Goal: Task Accomplishment & Management: Manage account settings

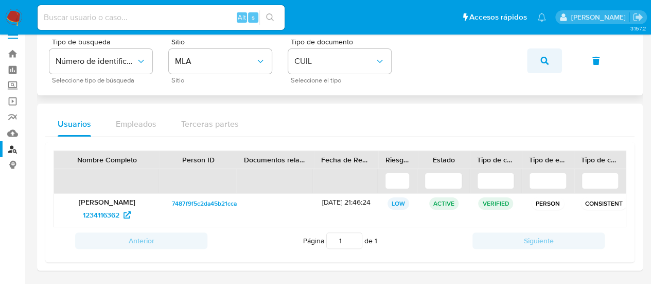
click at [539, 58] on button "button" at bounding box center [544, 60] width 35 height 25
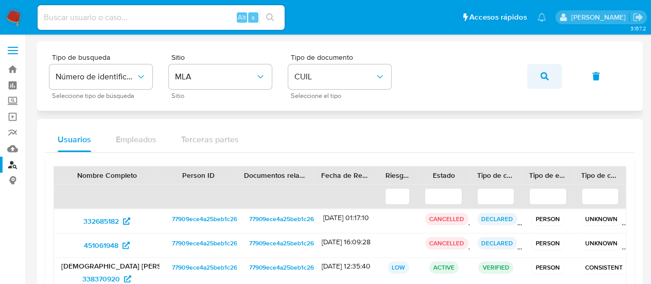
click at [548, 77] on icon "button" at bounding box center [545, 76] width 8 height 8
click at [551, 76] on button "button" at bounding box center [544, 76] width 35 height 25
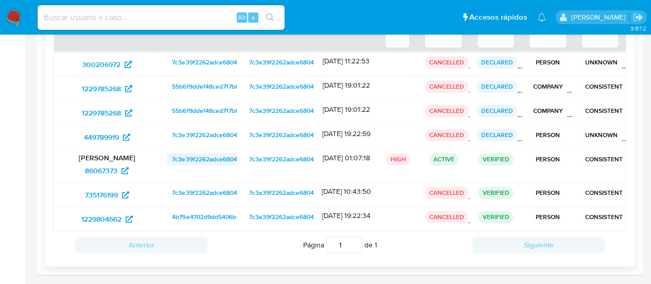
scroll to position [160, 0]
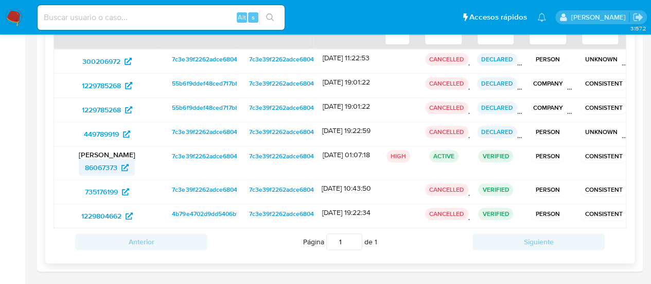
click at [99, 168] on span "86067373" at bounding box center [101, 167] width 32 height 16
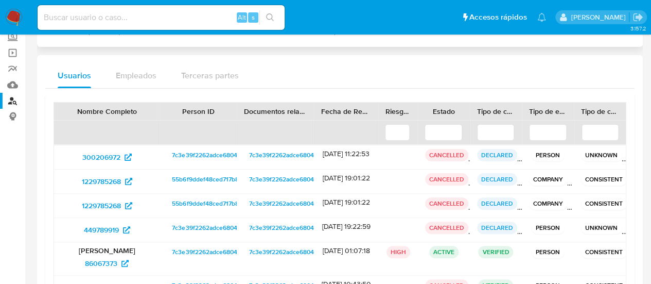
scroll to position [0, 0]
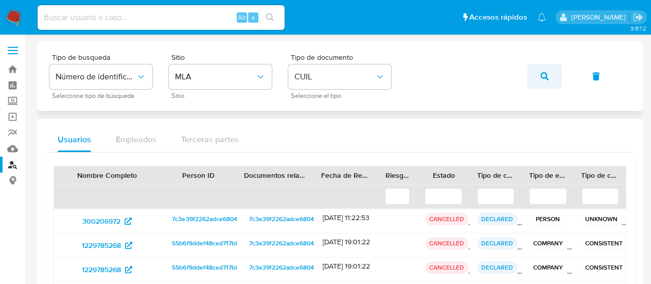
click at [540, 80] on button "button" at bounding box center [544, 76] width 35 height 25
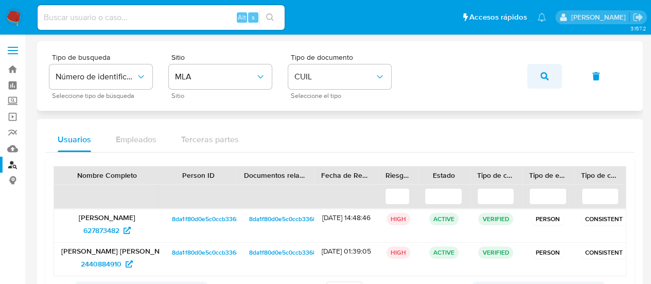
click at [547, 74] on icon "button" at bounding box center [545, 76] width 8 height 8
click at [125, 229] on icon at bounding box center [127, 230] width 7 height 7
click at [523, 74] on div "Tipo de busqueda Número de identificación Seleccione tipo de búsqueda Sitio MLA…" at bounding box center [339, 76] width 581 height 45
click at [539, 81] on button "button" at bounding box center [544, 76] width 35 height 25
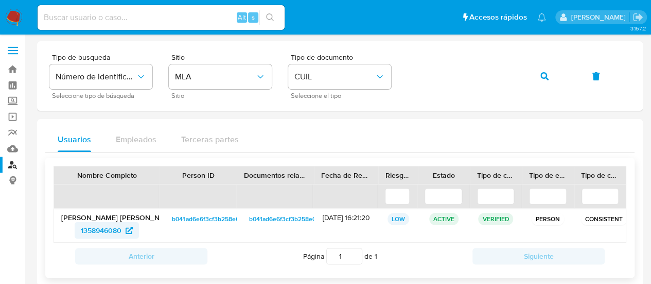
click at [87, 224] on span "1358946080" at bounding box center [101, 230] width 41 height 16
click at [539, 81] on button "button" at bounding box center [544, 76] width 35 height 25
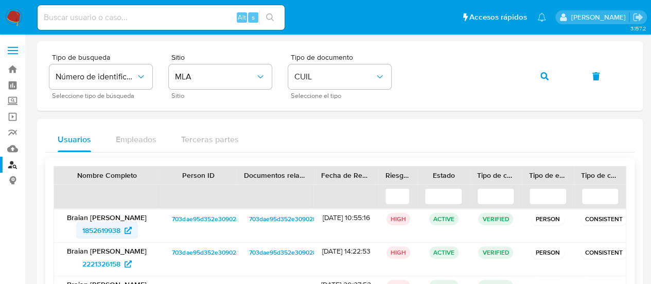
click at [104, 237] on span "1852619938" at bounding box center [101, 230] width 38 height 16
click at [545, 75] on icon "button" at bounding box center [545, 76] width 8 height 8
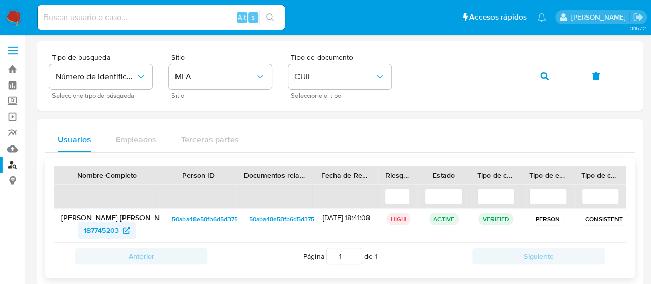
click at [120, 229] on span "187745203" at bounding box center [107, 230] width 46 height 16
click at [547, 77] on icon "button" at bounding box center [545, 76] width 8 height 8
click at [119, 231] on span "804746721" at bounding box center [107, 230] width 46 height 16
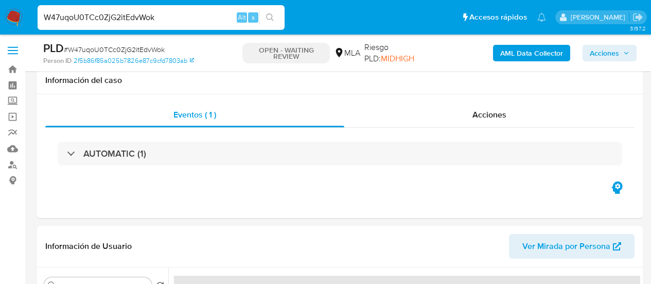
select select "10"
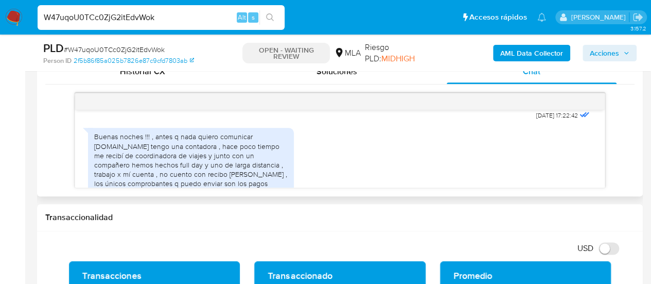
scroll to position [607, 0]
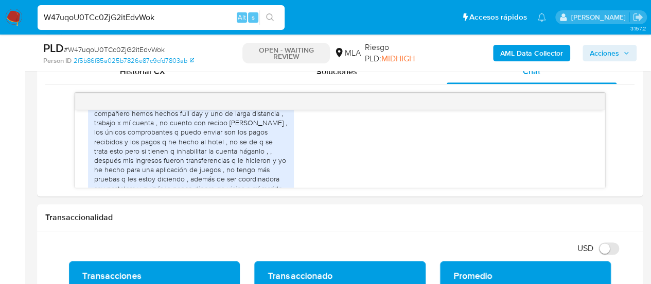
click at [121, 20] on input "W47uqoU0TCc0ZjG2itEdvWok" at bounding box center [161, 17] width 247 height 13
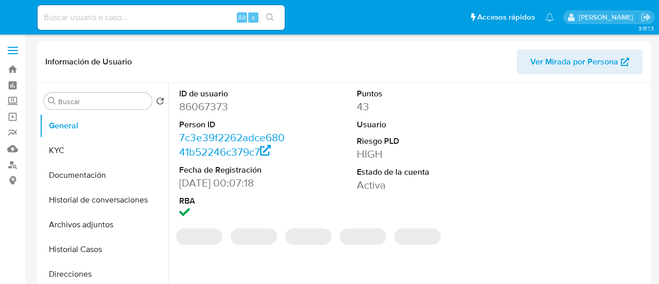
select select "10"
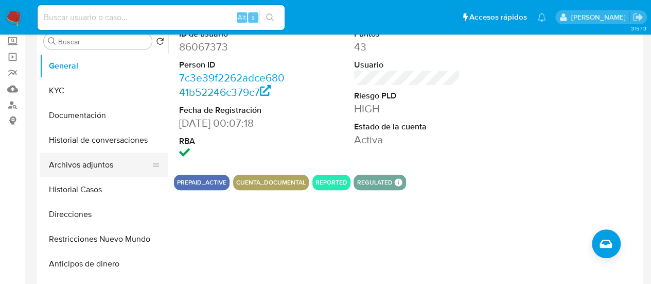
scroll to position [51, 0]
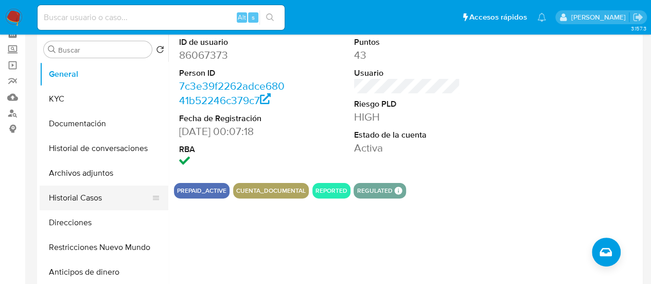
click at [72, 201] on button "Historial Casos" at bounding box center [100, 197] width 121 height 25
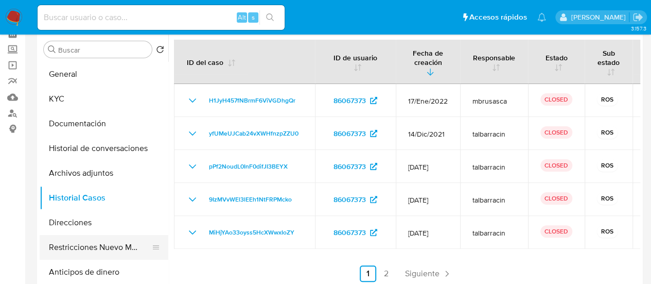
click at [78, 249] on button "Restricciones Nuevo Mundo" at bounding box center [100, 247] width 121 height 25
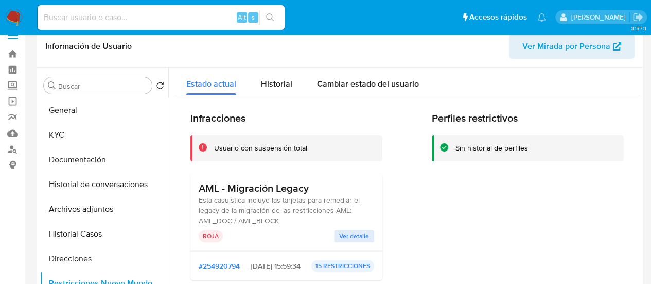
scroll to position [0, 0]
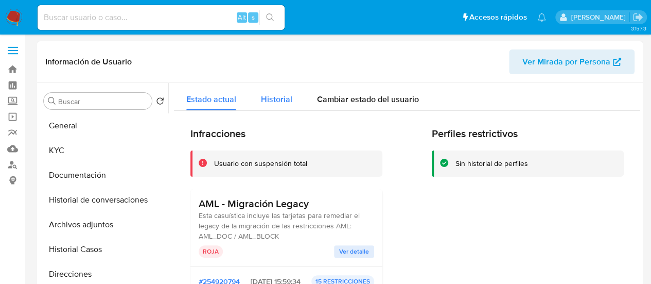
click at [278, 97] on span "Historial" at bounding box center [276, 99] width 31 height 12
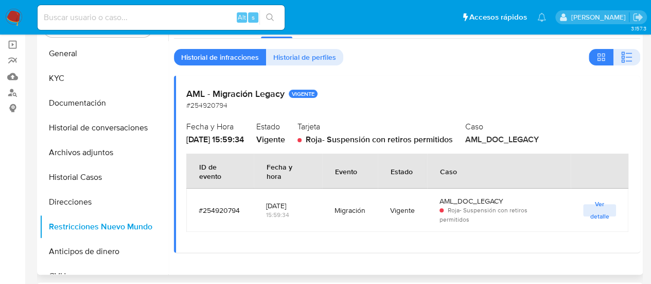
scroll to position [51, 0]
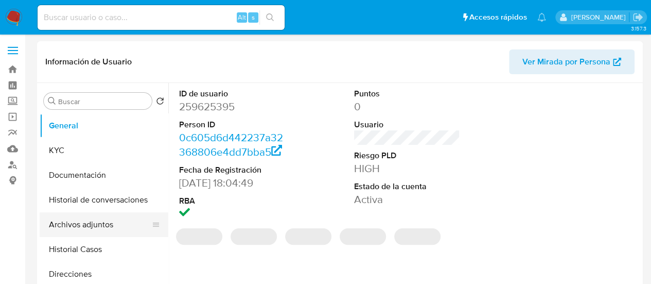
select select "10"
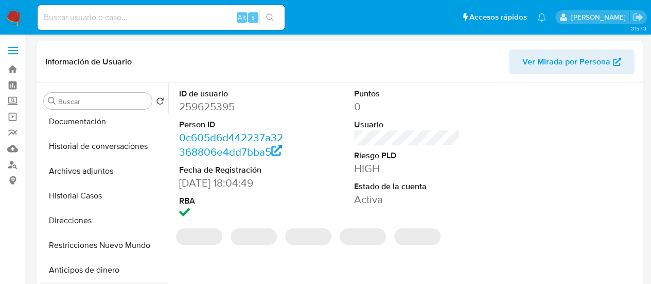
scroll to position [103, 0]
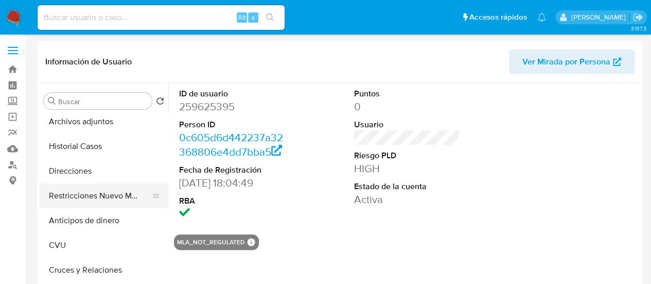
click at [90, 197] on button "Restricciones Nuevo Mundo" at bounding box center [100, 195] width 121 height 25
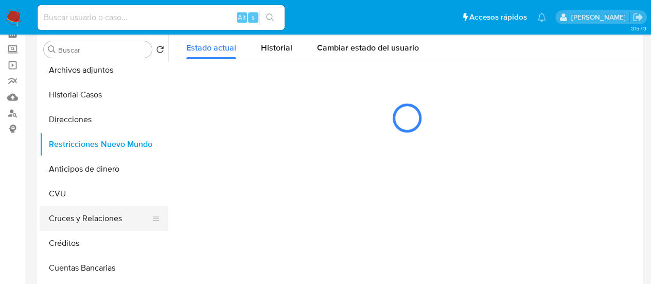
scroll to position [51, 0]
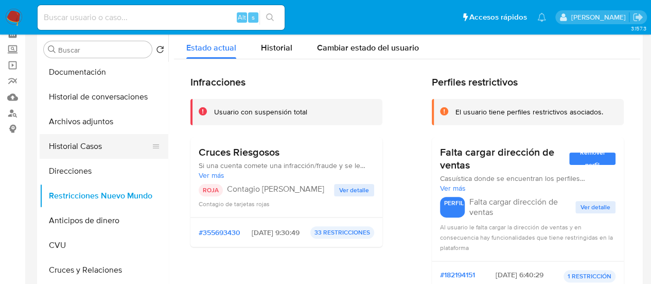
click at [82, 148] on button "Historial Casos" at bounding box center [100, 146] width 121 height 25
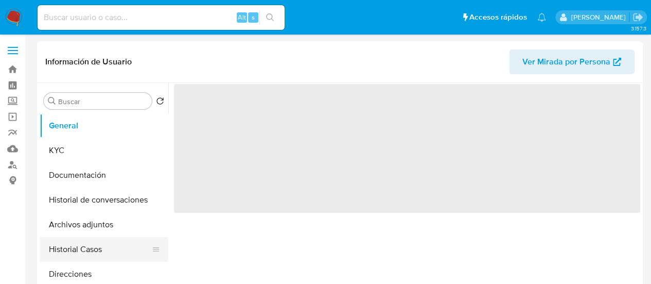
click at [84, 248] on button "Historial Casos" at bounding box center [100, 249] width 121 height 25
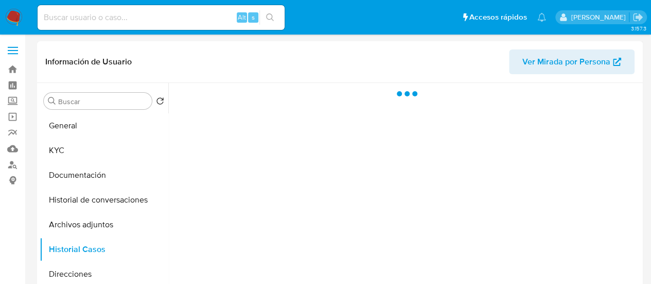
select select "10"
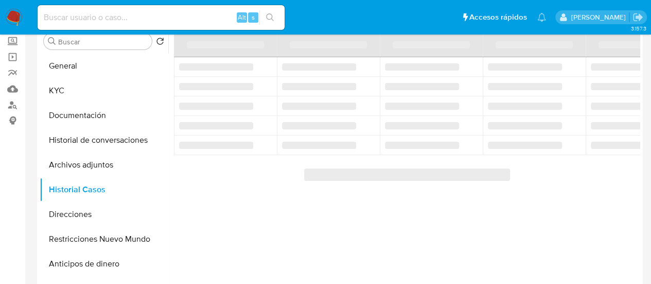
scroll to position [51, 0]
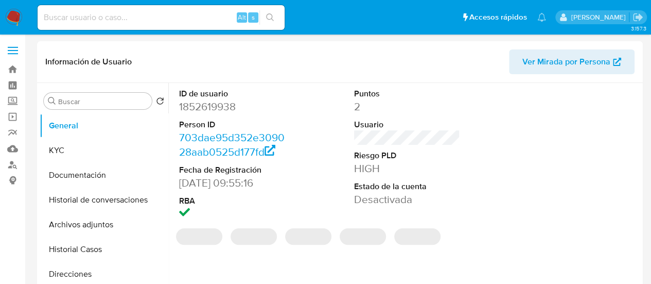
select select "10"
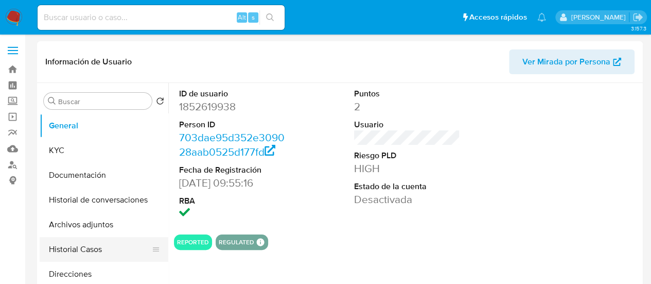
click at [88, 242] on button "Historial Casos" at bounding box center [100, 249] width 121 height 25
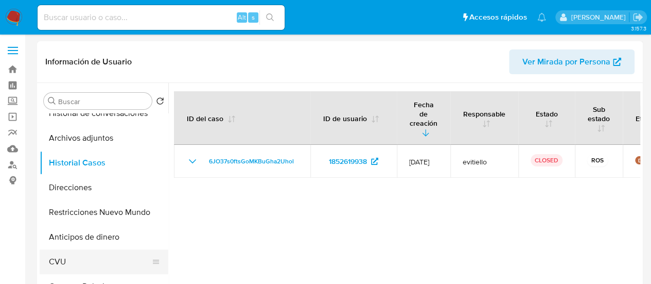
scroll to position [103, 0]
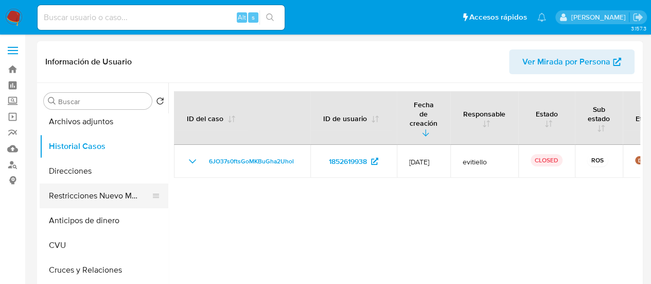
click at [81, 196] on button "Restricciones Nuevo Mundo" at bounding box center [100, 195] width 121 height 25
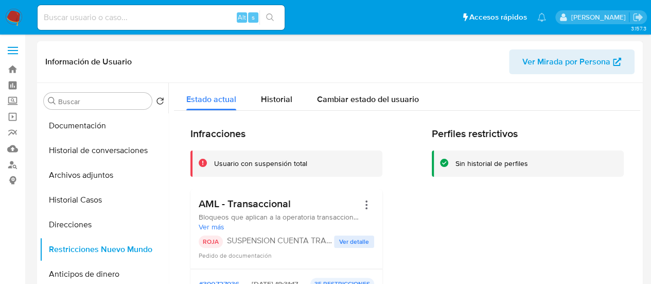
scroll to position [0, 0]
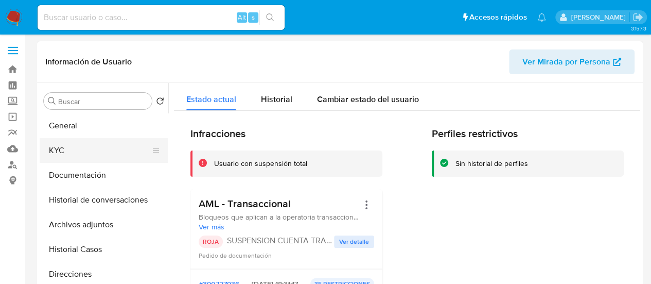
click at [95, 150] on button "KYC" at bounding box center [100, 150] width 121 height 25
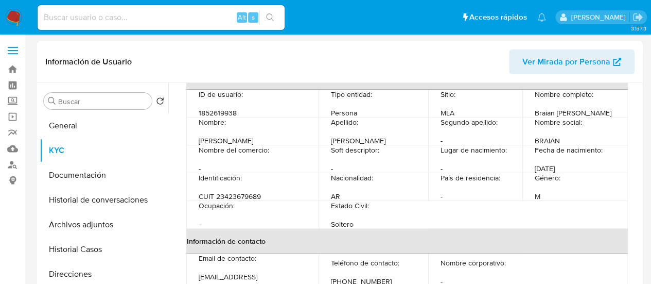
scroll to position [51, 0]
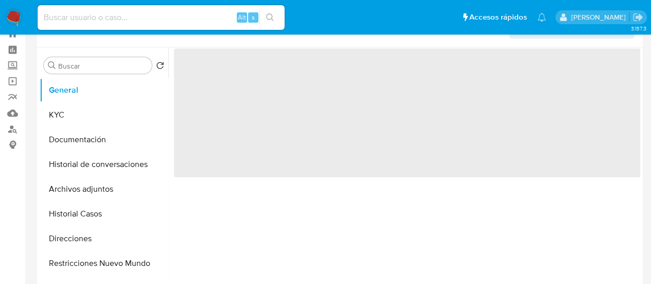
scroll to position [51, 0]
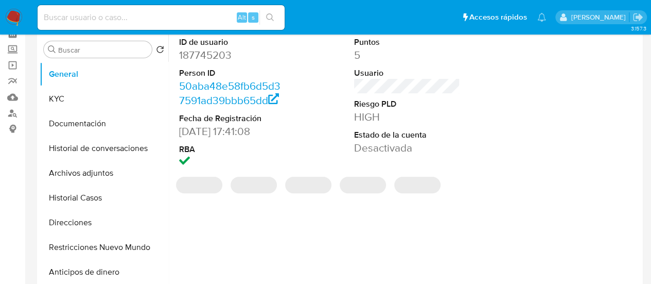
select select "10"
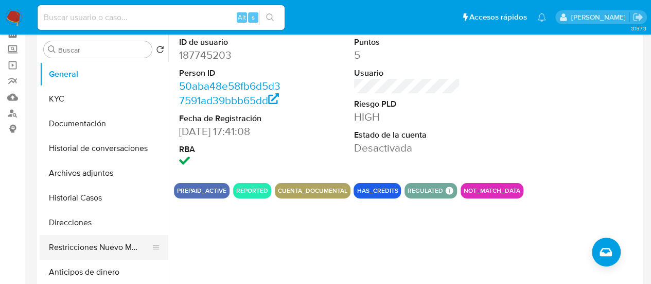
click at [107, 240] on button "Restricciones Nuevo Mundo" at bounding box center [100, 247] width 121 height 25
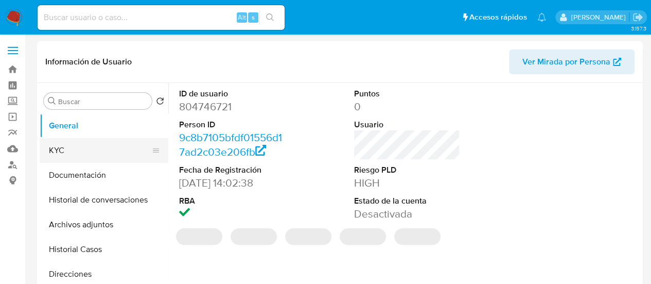
select select "10"
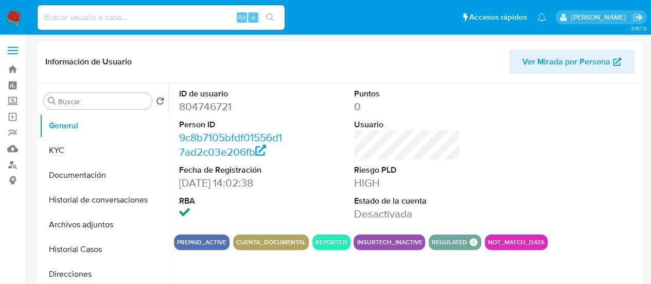
scroll to position [51, 0]
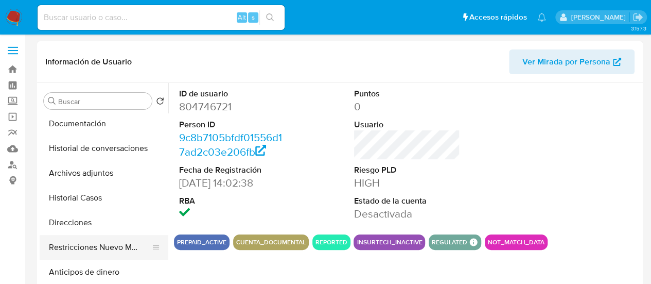
click at [96, 242] on button "Restricciones Nuevo Mundo" at bounding box center [100, 247] width 121 height 25
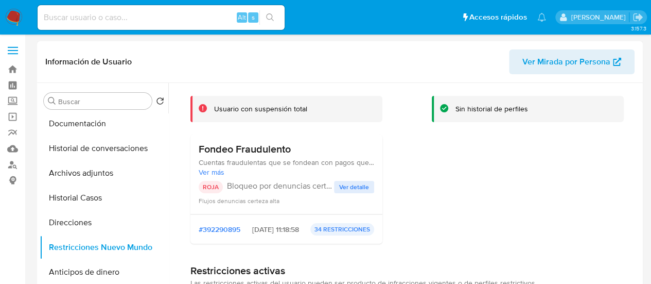
scroll to position [0, 0]
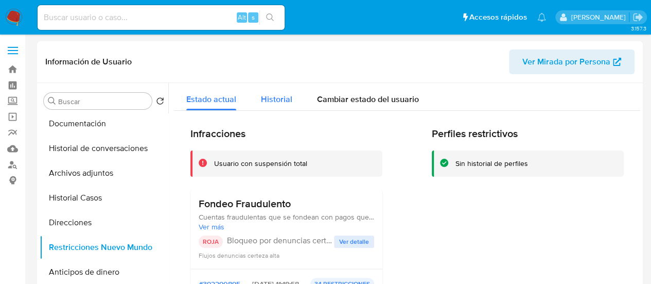
click at [276, 98] on span "Historial" at bounding box center [276, 99] width 31 height 12
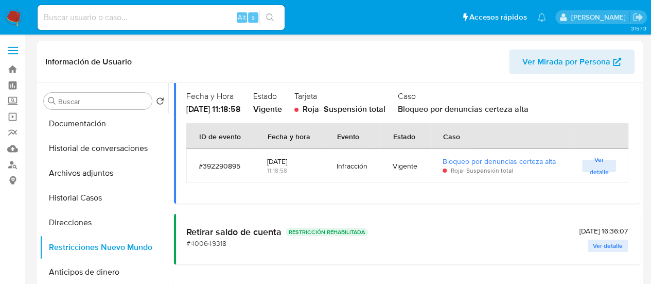
scroll to position [103, 0]
click at [383, 159] on td "Vigente" at bounding box center [406, 165] width 50 height 34
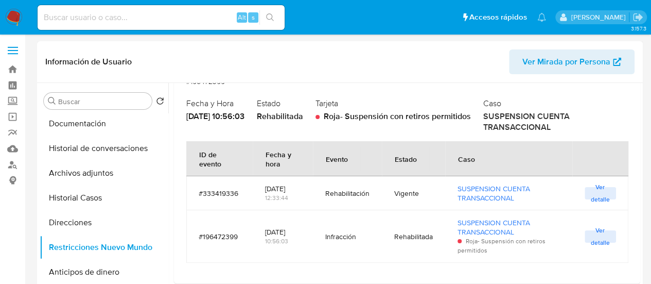
scroll to position [309, 0]
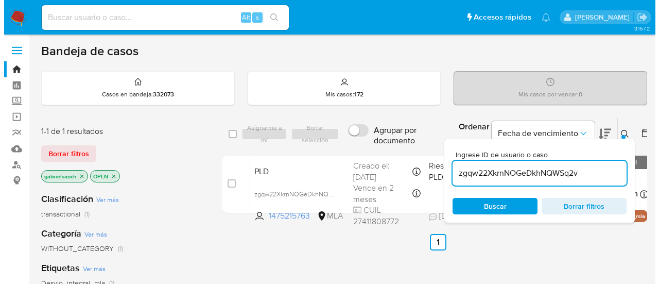
scroll to position [51, 0]
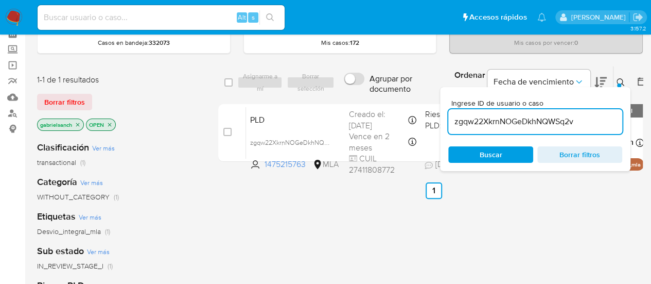
click at [510, 116] on input "zgqw22XkrnNOGeDkhNQWSq2v" at bounding box center [536, 121] width 174 height 13
paste input "W47uqoU0TCc0ZjG2itEdvWok"
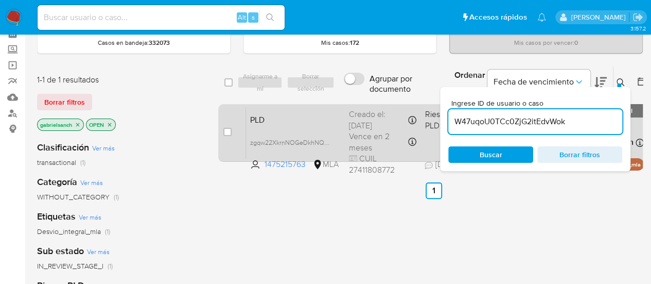
type input "W47uqoU0TCc0ZjG2itEdvWok"
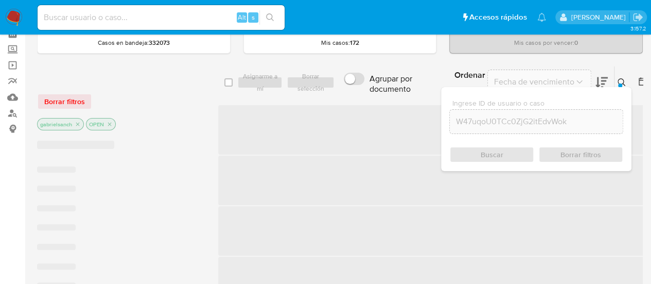
click at [227, 133] on span "‌" at bounding box center [434, 129] width 432 height 49
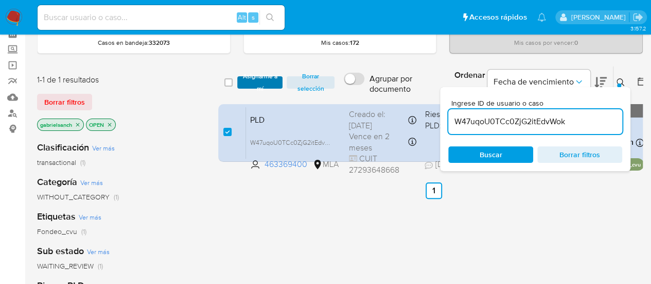
click at [243, 79] on span "Asignarme a mí" at bounding box center [261, 82] width 36 height 10
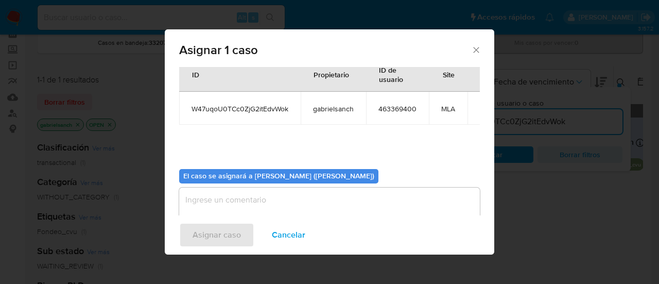
scroll to position [53, 0]
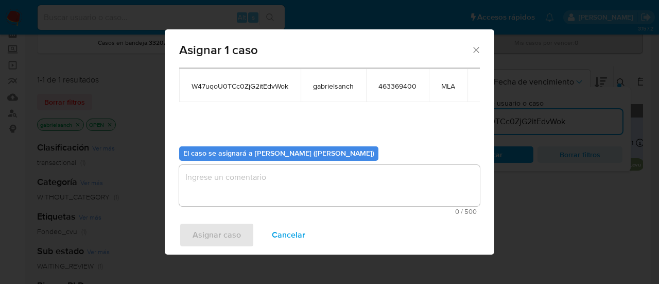
click at [248, 173] on textarea "assign-modal" at bounding box center [329, 185] width 301 height 41
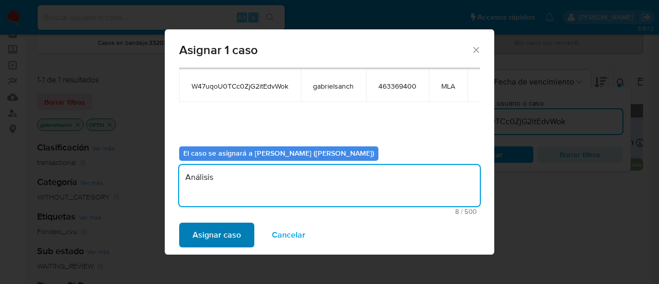
type textarea "Análisis"
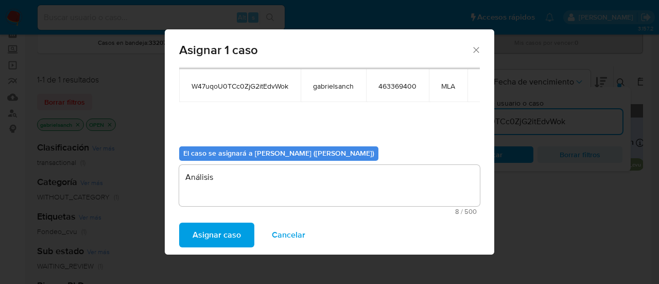
click at [244, 237] on button "Asignar caso" at bounding box center [216, 234] width 75 height 25
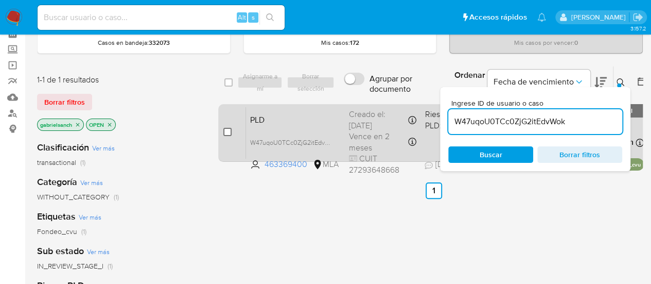
click at [228, 133] on input "checkbox" at bounding box center [227, 132] width 8 height 8
checkbox input "true"
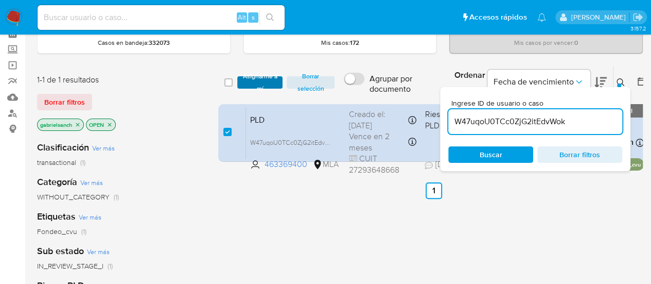
click at [267, 82] on span "Asignarme a mí" at bounding box center [261, 82] width 36 height 10
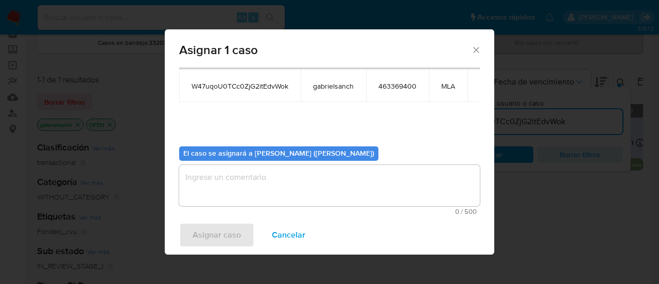
click at [290, 178] on textarea "assign-modal" at bounding box center [329, 185] width 301 height 41
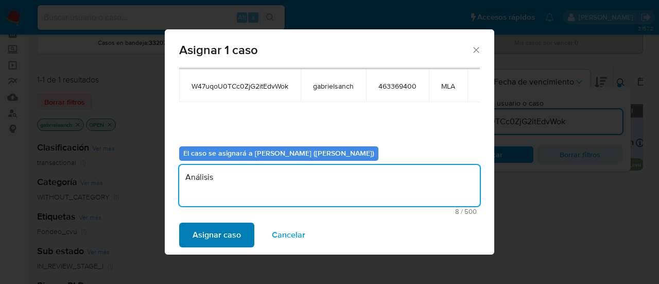
type textarea "Análisis"
click at [212, 228] on span "Asignar caso" at bounding box center [217, 234] width 48 height 23
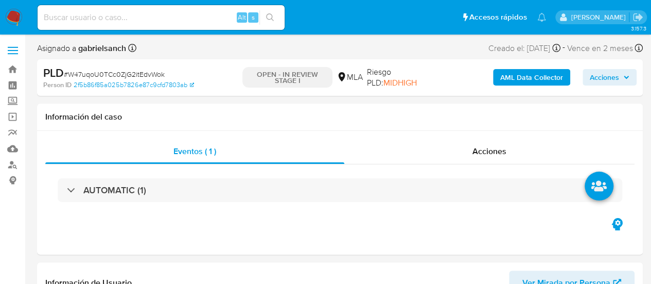
select select "10"
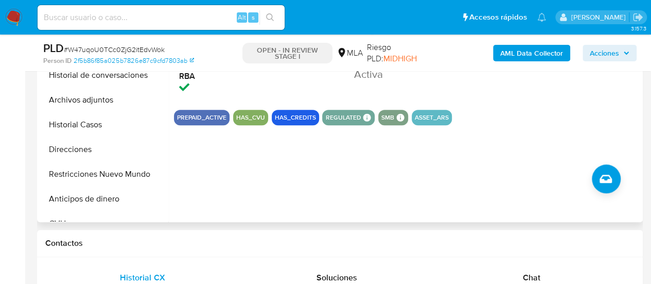
scroll to position [360, 0]
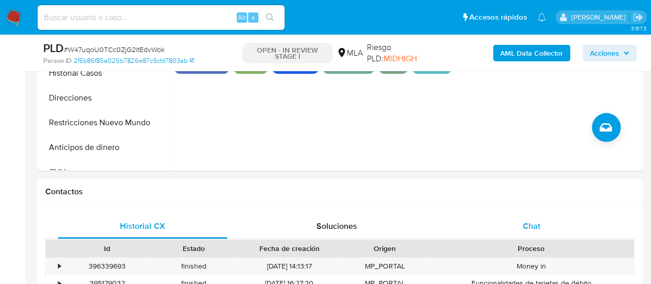
click at [553, 216] on div "Chat" at bounding box center [532, 226] width 170 height 25
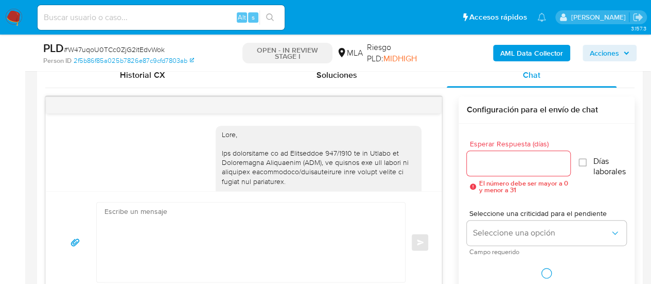
scroll to position [659, 0]
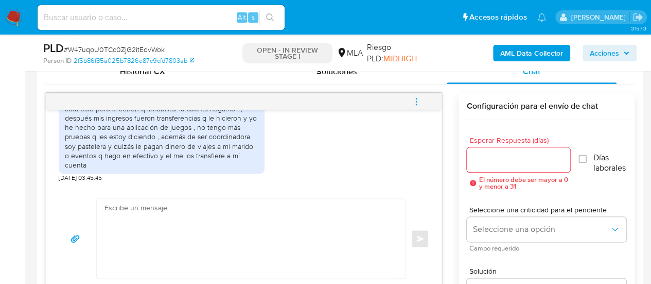
click at [208, 243] on textarea at bounding box center [249, 238] width 288 height 79
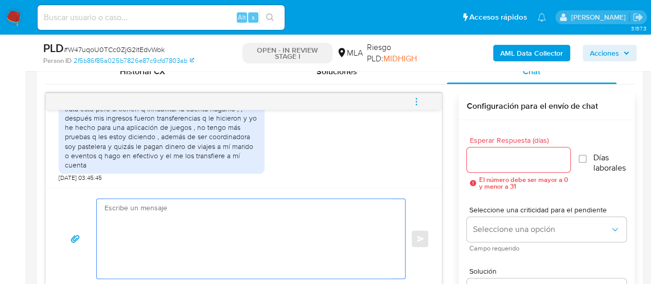
paste textarea "Hola XXX, Muchas gracias por la respuesta. Analizamos tu caso y verificamos que…"
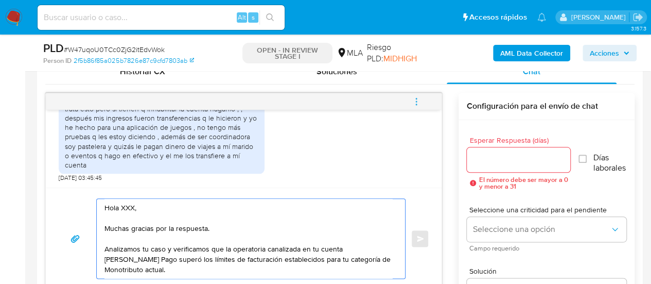
scroll to position [76, 0]
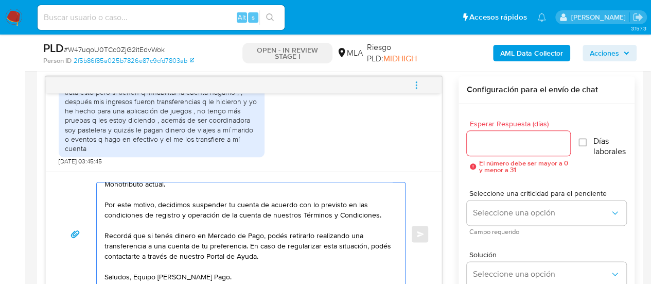
type textarea "Hola XXX, Muchas gracias por la respuesta. Analizamos tu caso y verificamos que…"
click at [517, 144] on input "Esperar Respuesta (días)" at bounding box center [519, 142] width 104 height 13
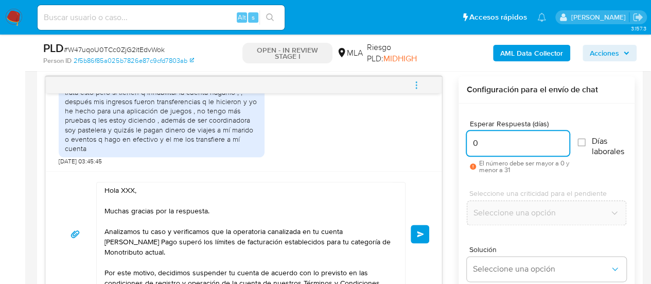
scroll to position [0, 0]
type input "0"
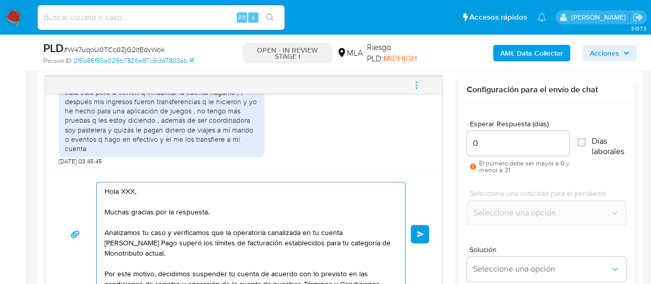
drag, startPoint x: 119, startPoint y: 192, endPoint x: 133, endPoint y: 192, distance: 13.9
click at [133, 192] on textarea "Hola XXX, Muchas gracias por la respuesta. Analizamos tu caso y verificamos que…" at bounding box center [249, 233] width 288 height 103
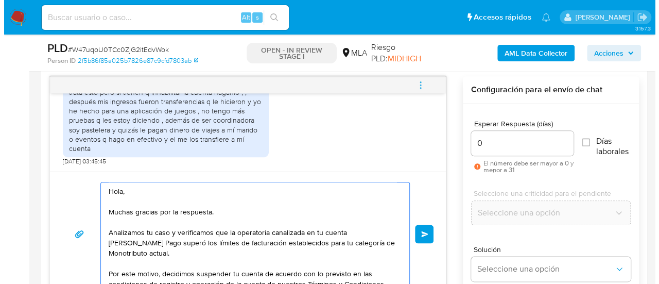
scroll to position [480, 0]
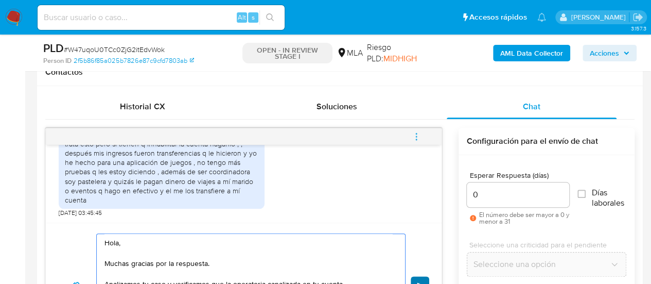
type textarea "Hola, Muchas gracias por la respuesta. Analizamos tu caso y verificamos que la …"
click at [421, 277] on button "Enviar" at bounding box center [420, 285] width 19 height 19
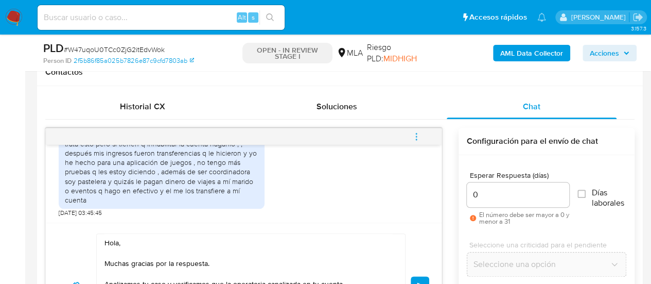
click at [416, 136] on icon "menu-action" at bounding box center [416, 136] width 9 height 9
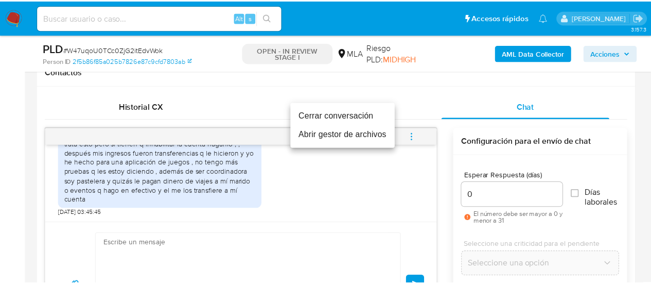
scroll to position [867, 0]
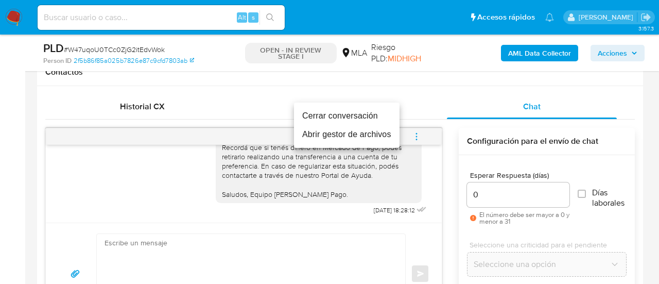
click at [357, 112] on li "Cerrar conversación" at bounding box center [347, 116] width 106 height 19
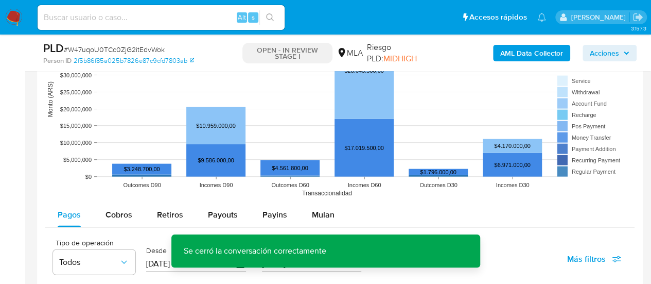
scroll to position [1252, 0]
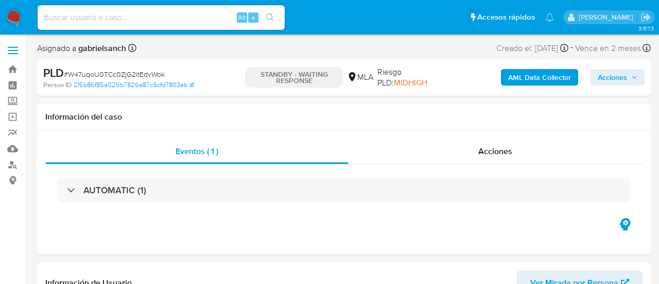
select select "10"
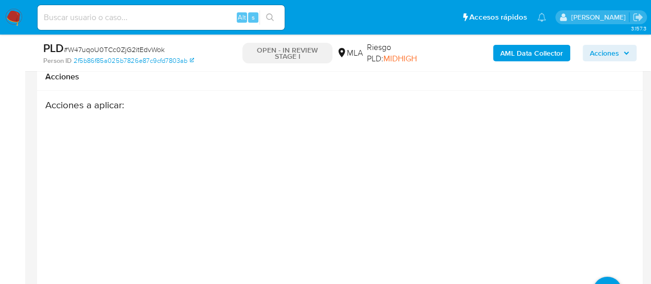
select select "10"
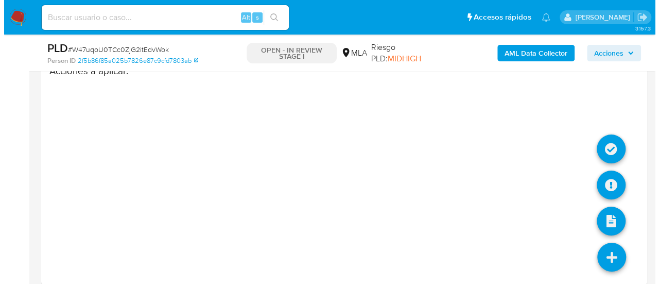
scroll to position [1821, 0]
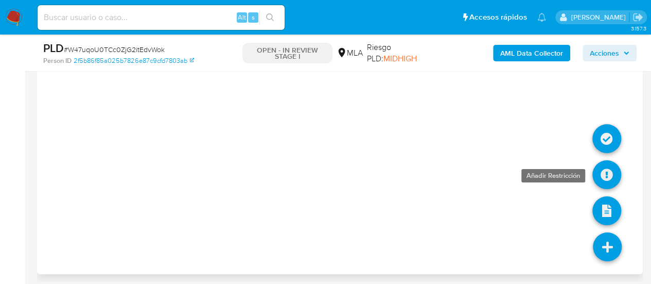
click at [603, 174] on icon at bounding box center [607, 174] width 29 height 29
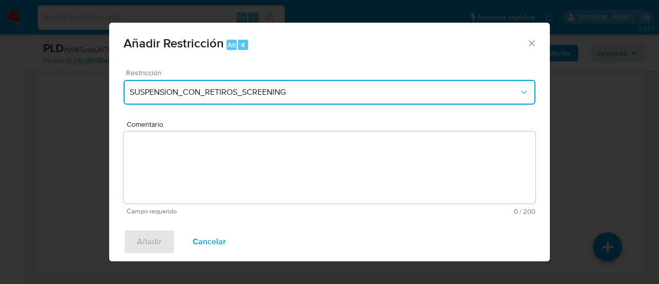
click at [245, 91] on span "SUSPENSION_CON_RETIROS_SCREENING" at bounding box center [324, 92] width 389 height 10
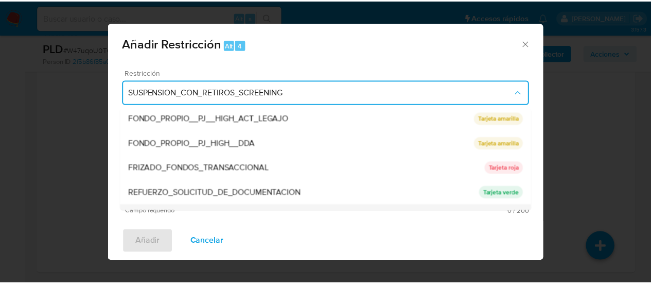
scroll to position [218, 0]
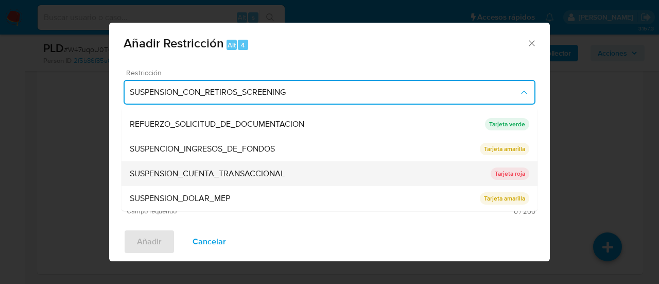
click at [194, 169] on span "SUSPENSION_CUENTA_TRANSACCIONAL" at bounding box center [207, 173] width 155 height 10
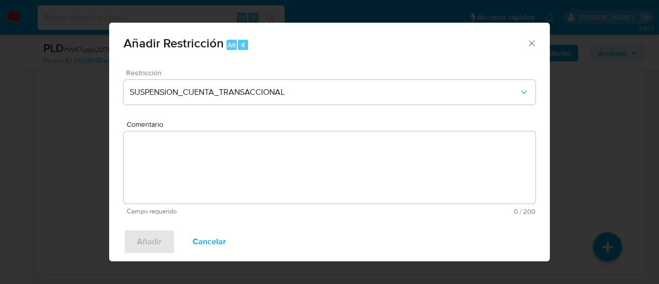
click at [194, 169] on textarea "Comentario" at bounding box center [330, 167] width 412 height 72
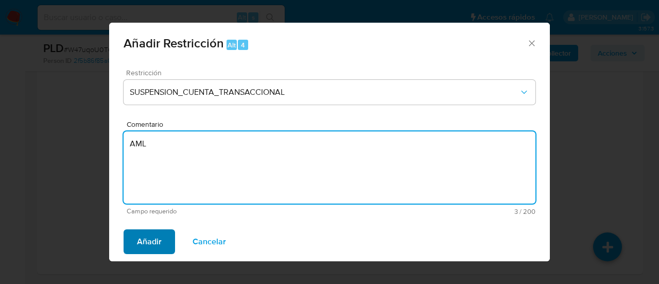
type textarea "AML"
click at [159, 231] on span "Añadir" at bounding box center [149, 241] width 25 height 23
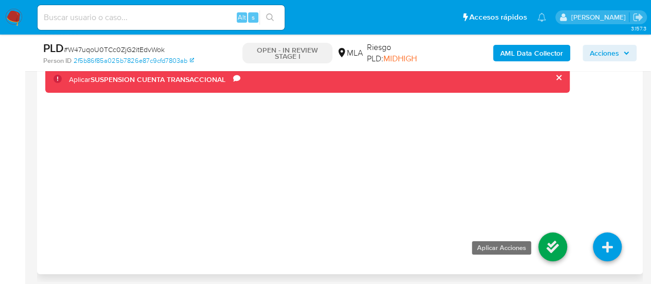
click at [541, 239] on icon at bounding box center [553, 246] width 29 height 29
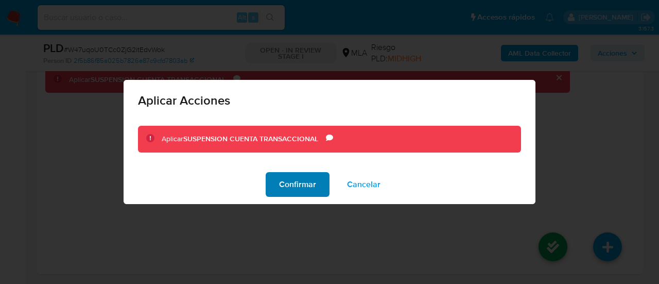
click at [278, 176] on button "Confirmar" at bounding box center [298, 184] width 64 height 25
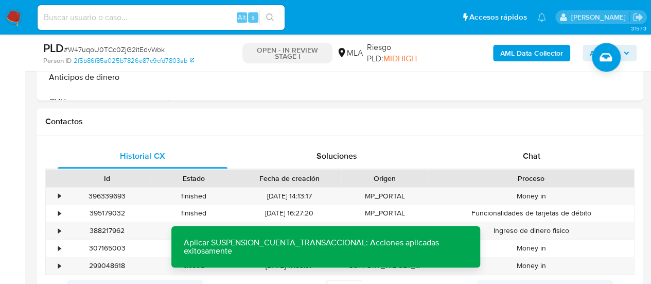
scroll to position [122, 0]
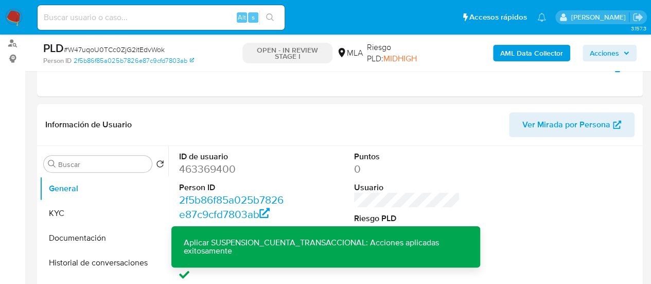
click at [516, 57] on b "AML Data Collector" at bounding box center [532, 53] width 63 height 16
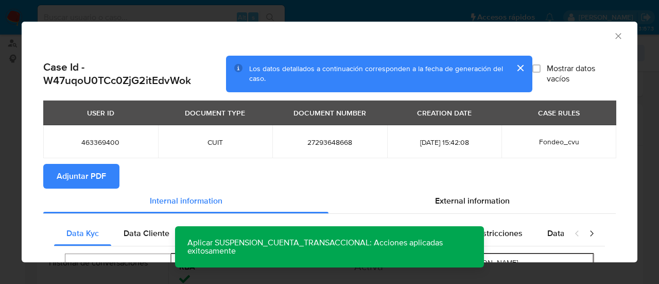
click at [97, 183] on span "Adjuntar PDF" at bounding box center [81, 176] width 49 height 23
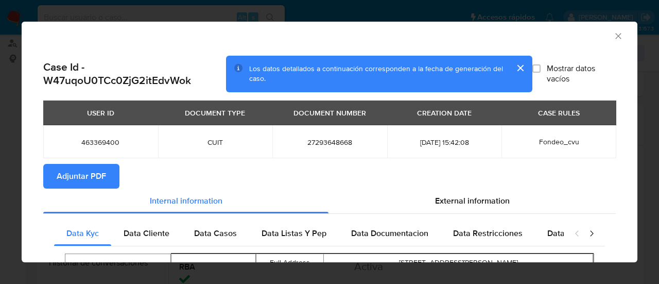
click at [615, 36] on icon "Cerrar ventana" at bounding box center [618, 36] width 6 height 6
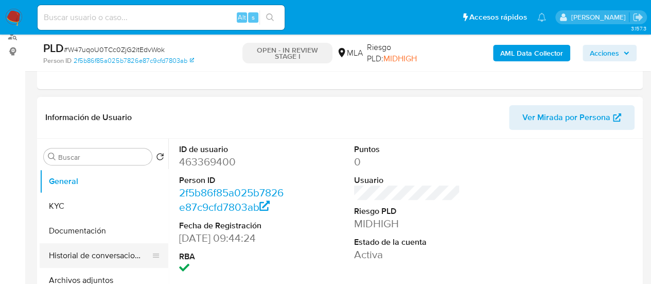
scroll to position [173, 0]
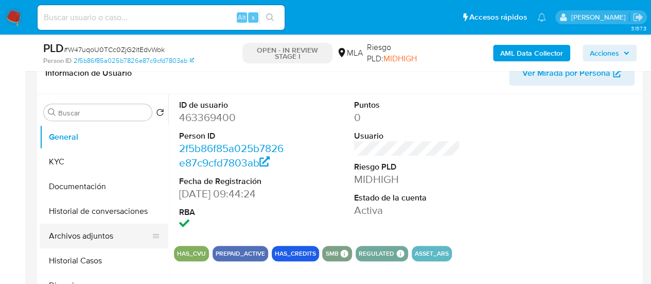
click at [81, 237] on button "Archivos adjuntos" at bounding box center [100, 235] width 121 height 25
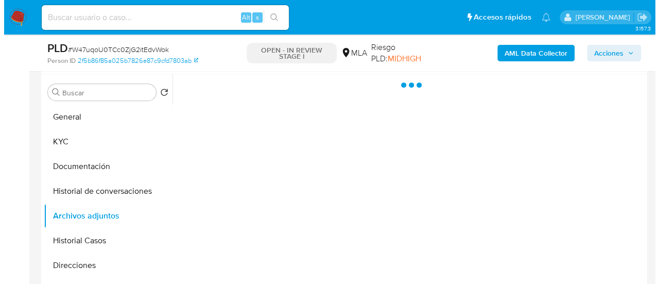
scroll to position [225, 0]
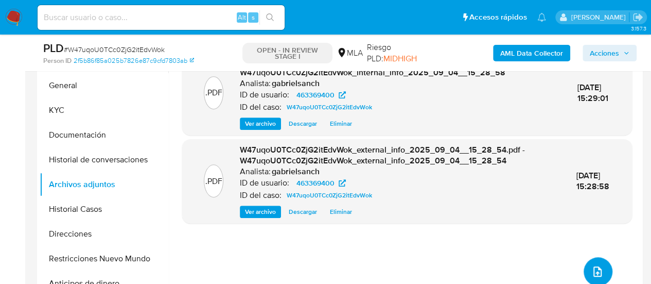
click at [601, 270] on button "upload-file" at bounding box center [598, 271] width 29 height 29
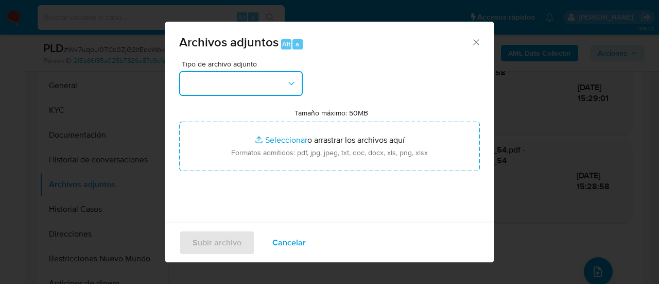
click at [240, 93] on button "button" at bounding box center [241, 83] width 124 height 25
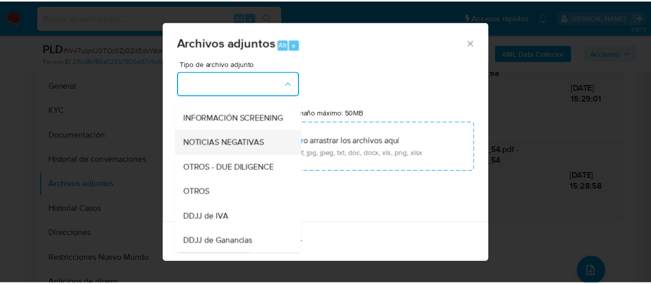
scroll to position [154, 0]
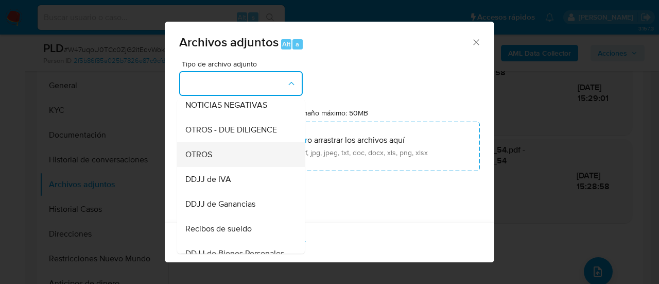
click at [234, 167] on div "OTROS" at bounding box center [237, 154] width 105 height 25
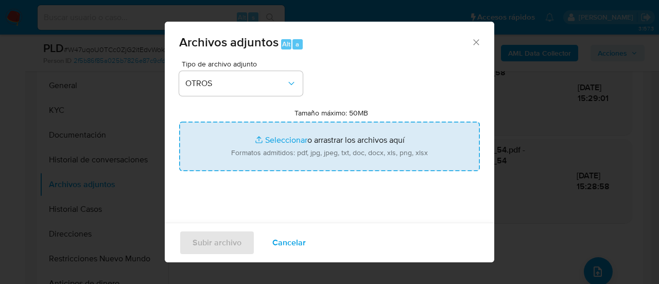
click at [251, 156] on input "Tamaño máximo: 50MB Seleccionar archivos" at bounding box center [329, 146] width 301 height 49
click at [260, 134] on input "Tamaño máximo: 50MB Seleccionar archivos" at bounding box center [329, 146] width 301 height 49
click at [268, 161] on input "Tamaño máximo: 50MB Seleccionar archivos" at bounding box center [329, 146] width 301 height 49
type input "C:\fakepath\Caselog W47uqoU0TCc0ZjG2itEdvWok_2025_08_18_21_26_47.docx"
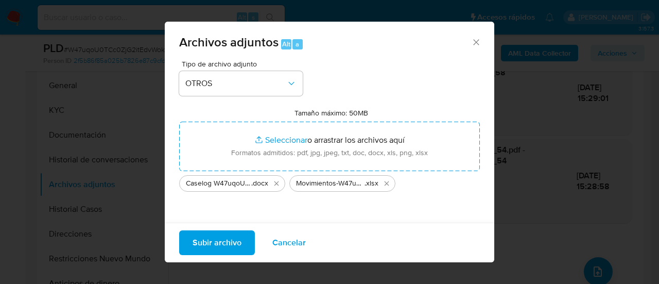
drag, startPoint x: 268, startPoint y: 161, endPoint x: 215, endPoint y: 243, distance: 97.1
click at [215, 243] on span "Subir archivo" at bounding box center [217, 242] width 49 height 23
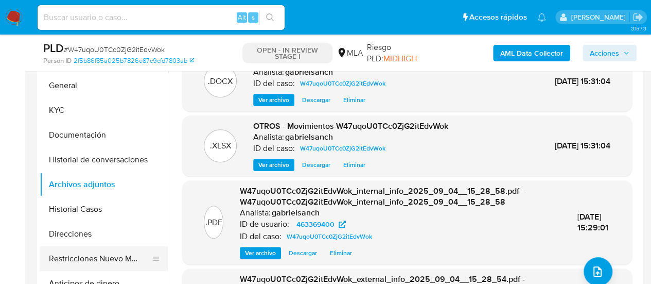
click at [117, 260] on button "Restricciones Nuevo Mundo" at bounding box center [100, 258] width 121 height 25
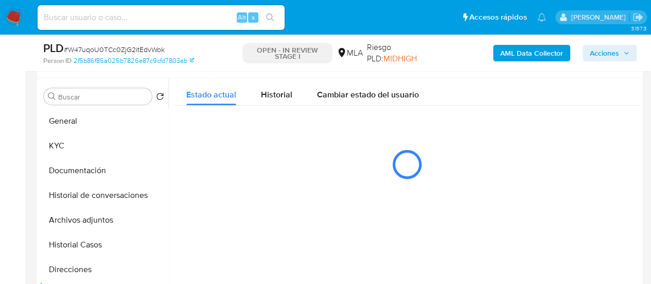
scroll to position [173, 0]
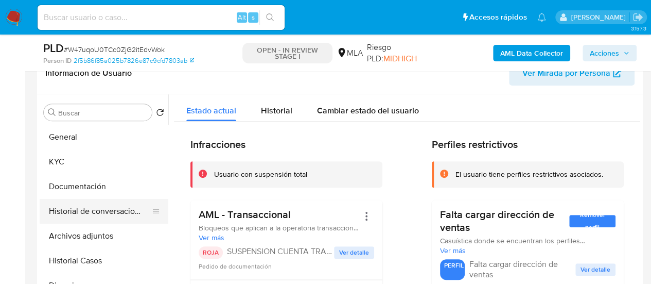
click at [117, 212] on button "Historial de conversaciones" at bounding box center [100, 211] width 121 height 25
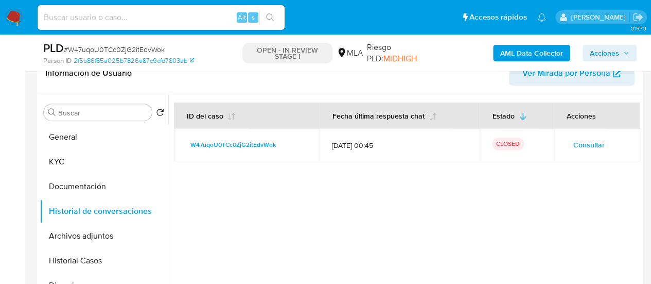
click at [621, 53] on span "Acciones" at bounding box center [610, 53] width 40 height 14
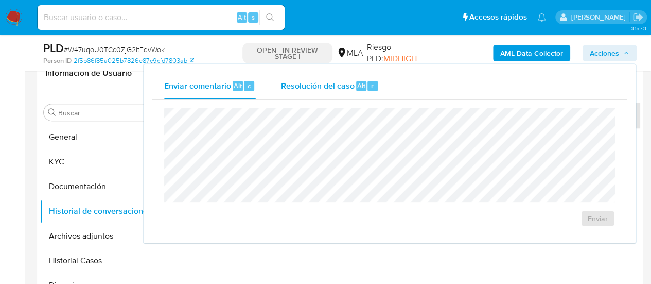
click at [337, 90] on span "Resolución del caso" at bounding box center [318, 85] width 74 height 12
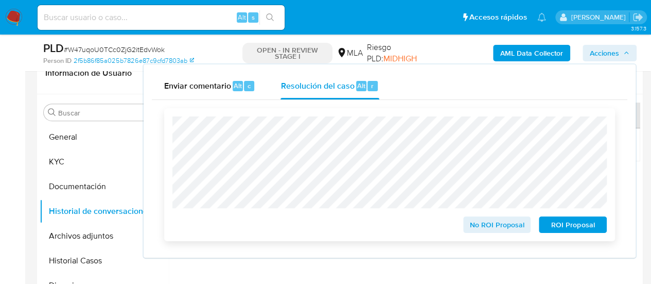
click at [562, 230] on span "ROI Proposal" at bounding box center [573, 224] width 54 height 14
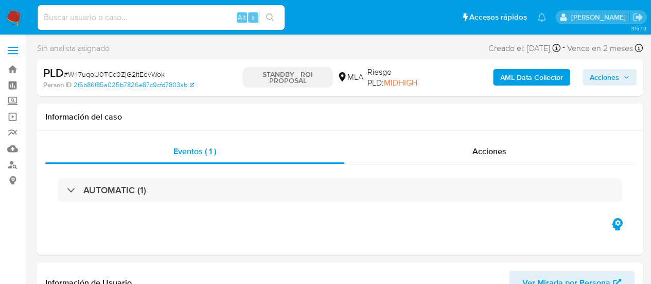
click at [136, 17] on input at bounding box center [161, 17] width 247 height 13
paste input "TQH6WpWLUK0C4xlthucUmg2V"
type input "TQH6WpWLUK0C4xlthucUmg2V"
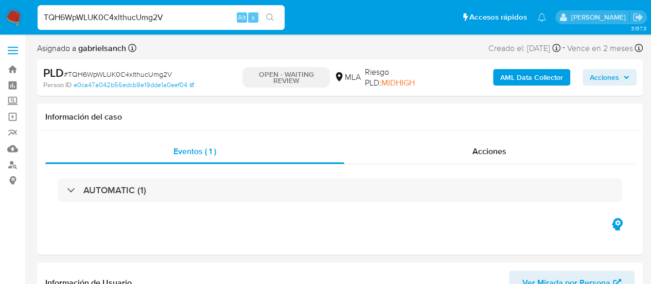
select select "10"
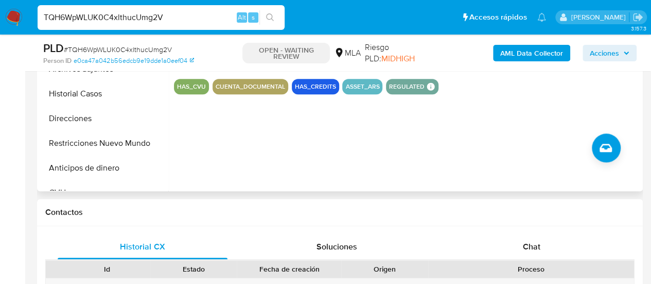
scroll to position [412, 0]
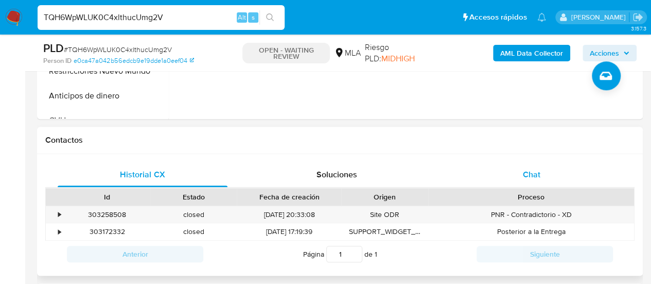
click at [526, 178] on span "Chat" at bounding box center [532, 174] width 18 height 12
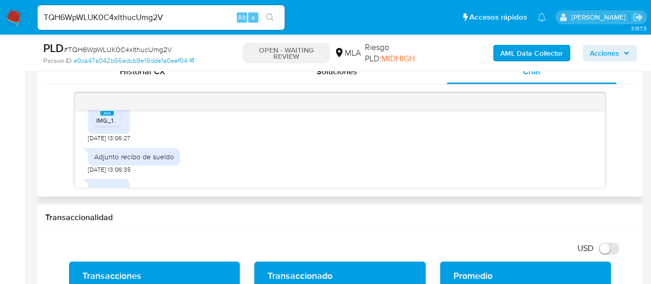
scroll to position [609, 0]
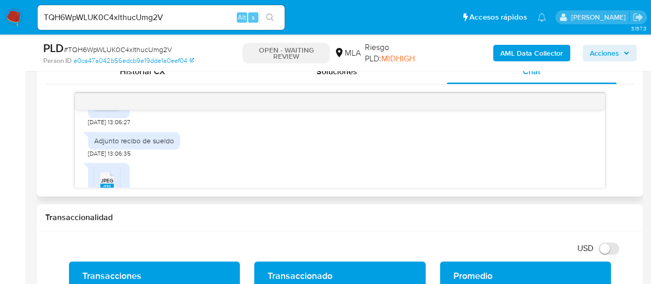
click at [105, 109] on span "IMG_1326.jpeg" at bounding box center [117, 104] width 42 height 9
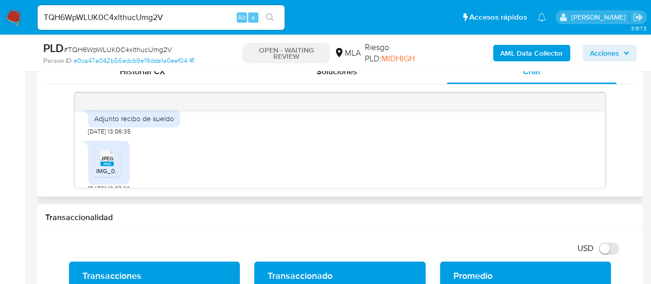
scroll to position [661, 0]
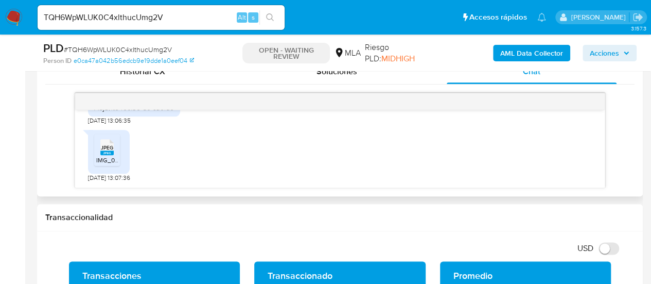
click at [109, 142] on icon at bounding box center [106, 147] width 13 height 16
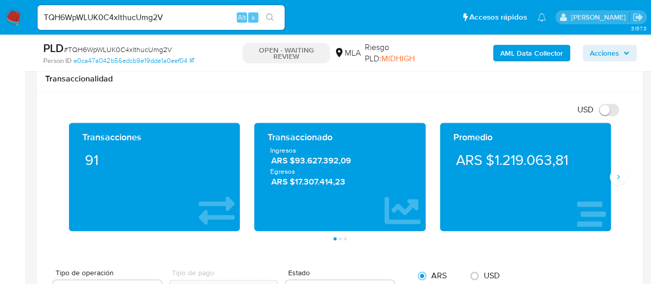
scroll to position [669, 0]
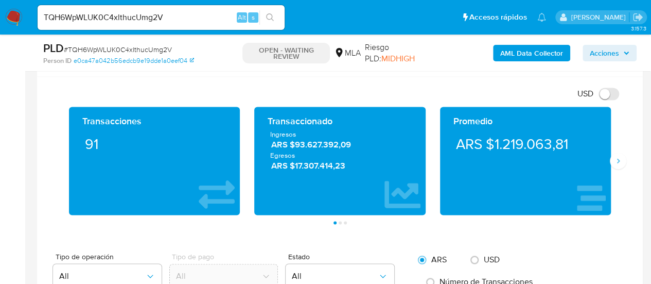
click at [624, 166] on div "Transacciones 91 Transaccionado Ingresos ARS $93.627.392,09 Egresos ARS $17.307…" at bounding box center [340, 165] width 590 height 117
click at [617, 161] on icon "Siguiente" at bounding box center [618, 161] width 3 height 5
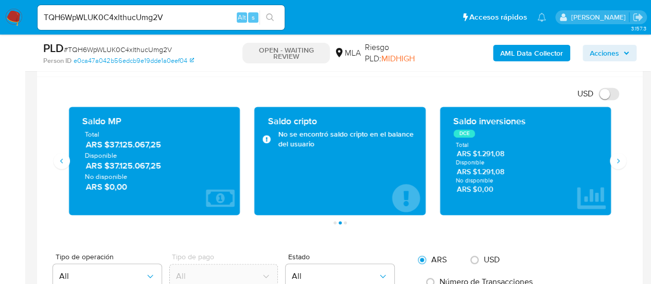
drag, startPoint x: 107, startPoint y: 142, endPoint x: 161, endPoint y: 142, distance: 53.6
click at [161, 142] on span "ARS $37.125.067,25" at bounding box center [155, 145] width 139 height 12
drag, startPoint x: 105, startPoint y: 143, endPoint x: 167, endPoint y: 144, distance: 61.8
click at [167, 144] on span "ARS $37.125.067,25" at bounding box center [155, 145] width 139 height 12
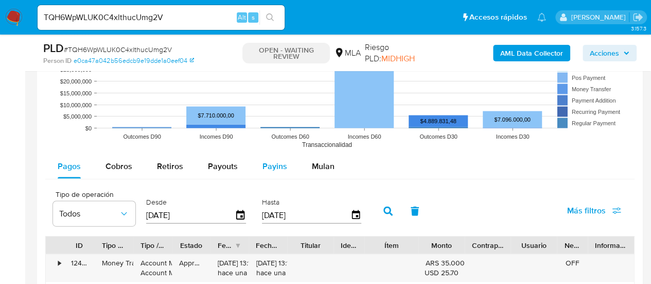
scroll to position [1030, 0]
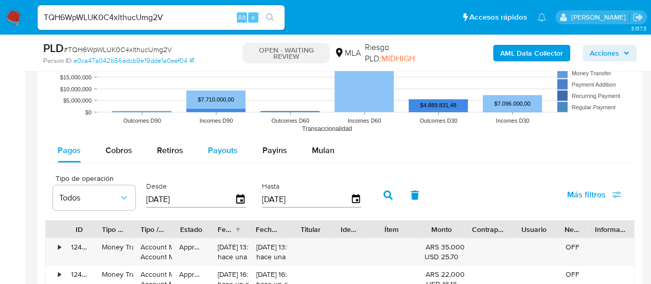
click at [216, 147] on span "Payouts" at bounding box center [223, 150] width 30 height 12
select select "10"
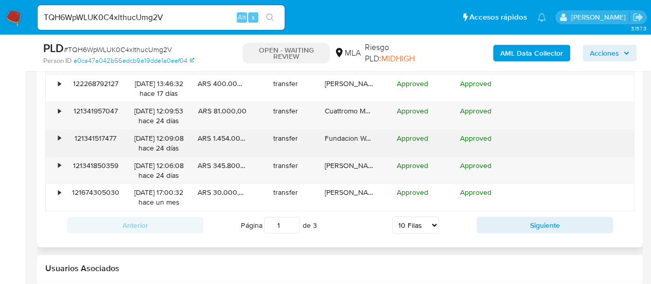
scroll to position [1339, 0]
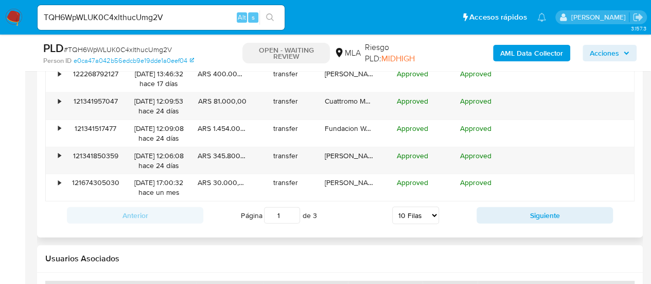
click at [512, 220] on div "Anterior Página 1 de 3 5 Filas 10 Filas 20 Filas 25 Filas 50 Filas 100 Filas Si…" at bounding box center [340, 215] width 590 height 28
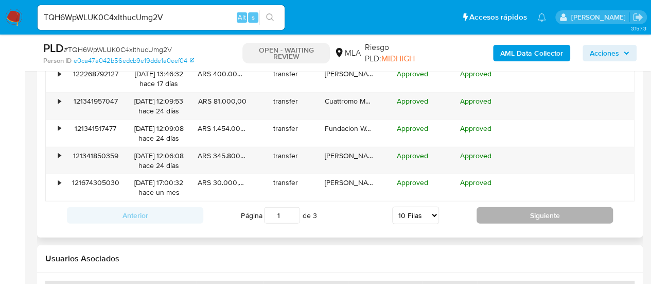
click at [511, 215] on button "Siguiente" at bounding box center [545, 215] width 136 height 16
type input "2"
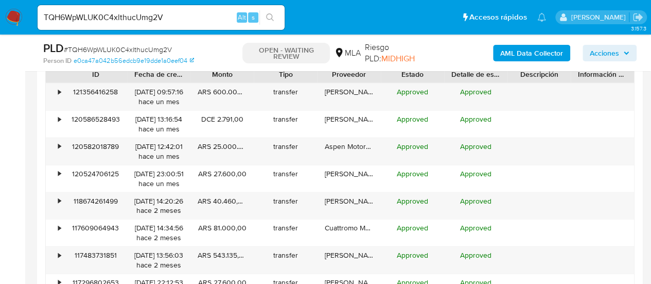
scroll to position [1184, 0]
click at [61, 144] on div "•" at bounding box center [55, 152] width 18 height 27
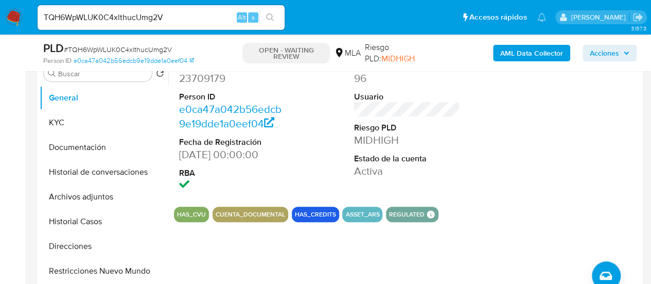
scroll to position [257, 0]
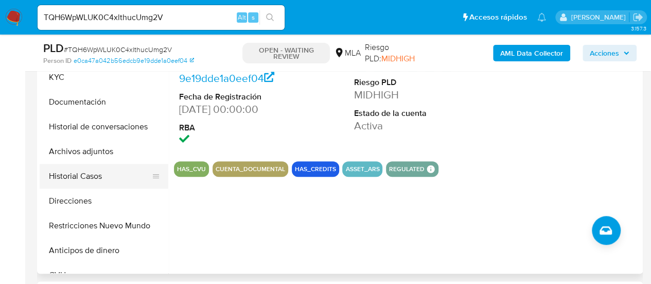
click at [70, 173] on button "Historial Casos" at bounding box center [100, 176] width 121 height 25
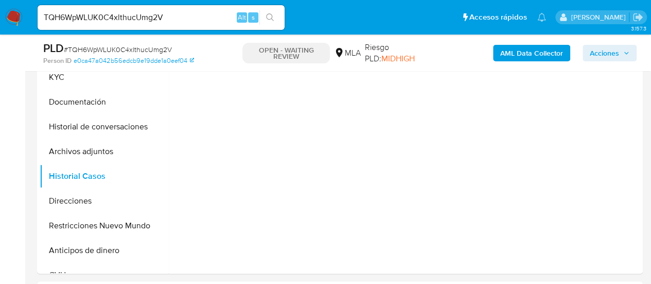
scroll to position [206, 0]
